Goal: Complete application form

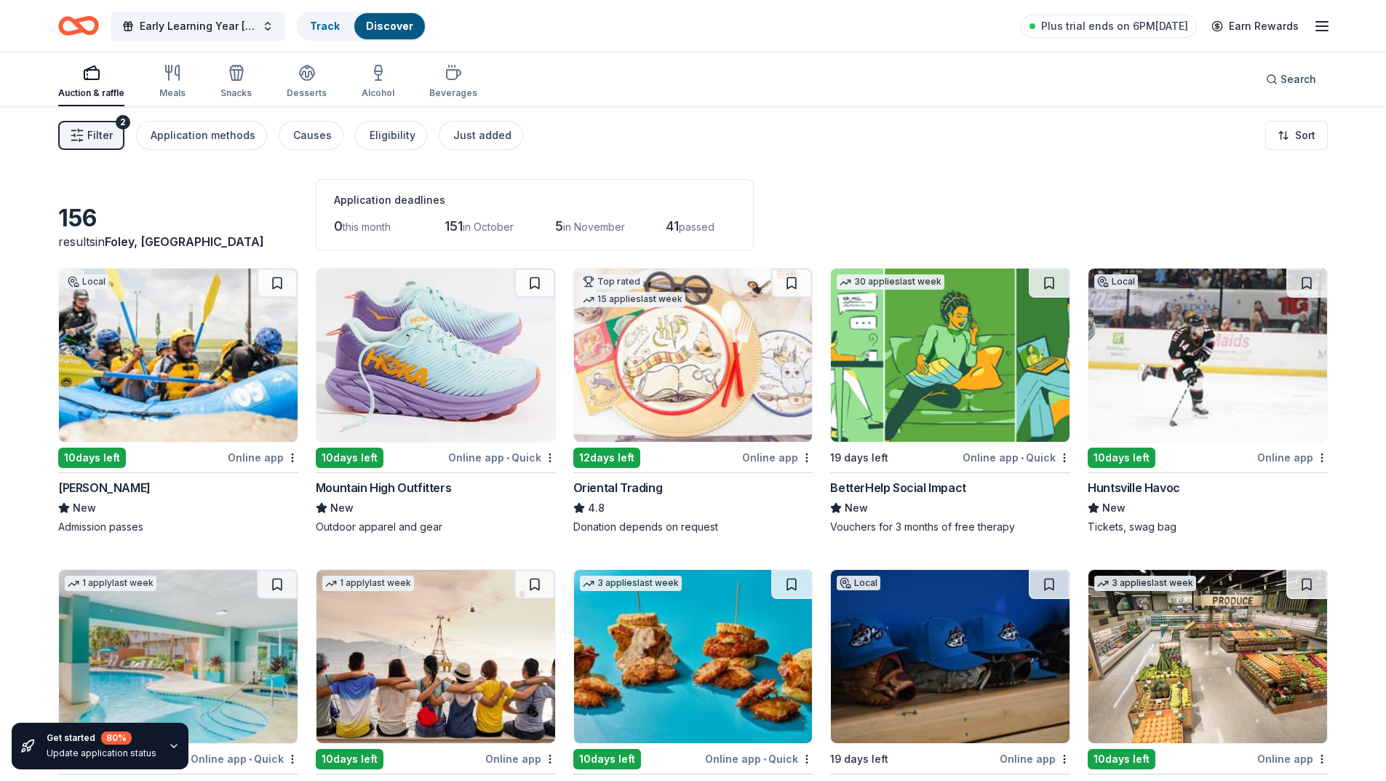
click at [106, 134] on span "Filter" at bounding box center [99, 135] width 25 height 17
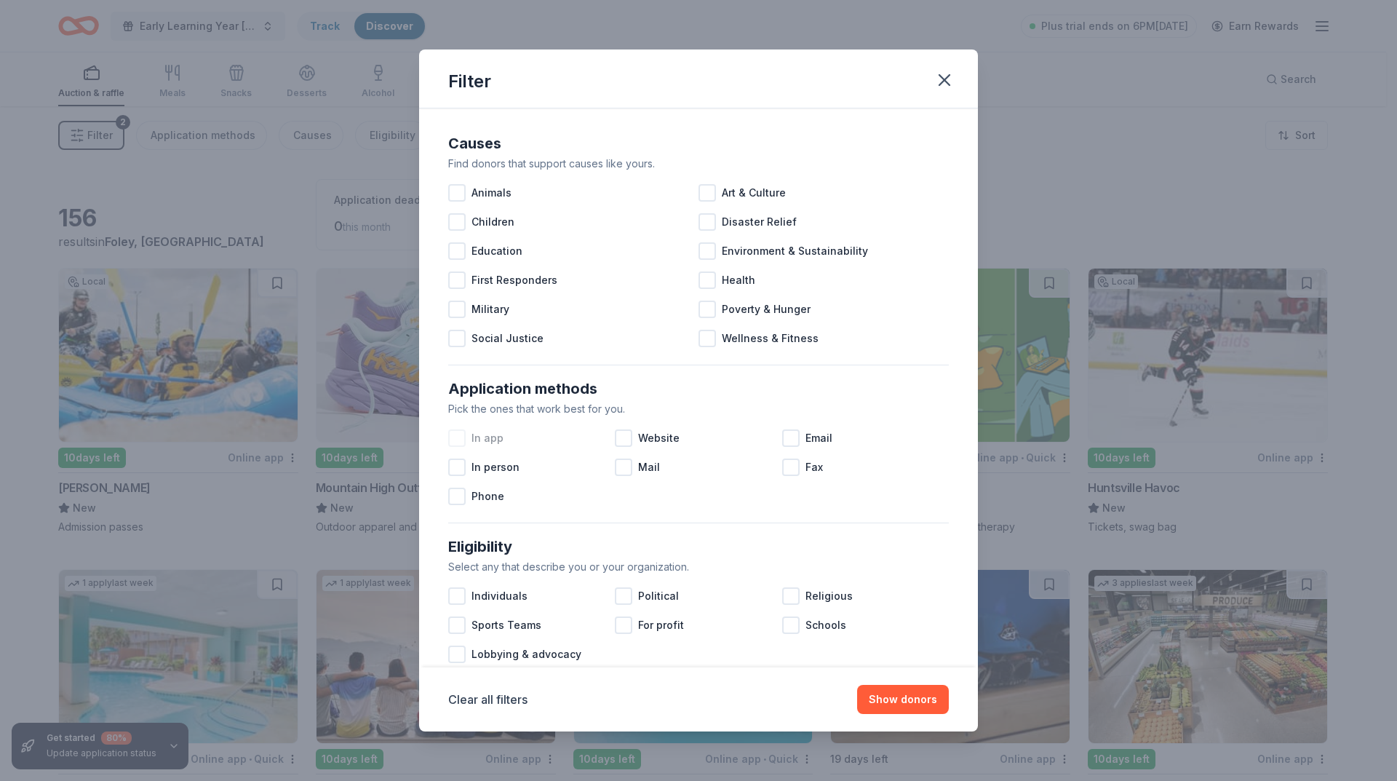
click at [457, 437] on div at bounding box center [456, 437] width 17 height 17
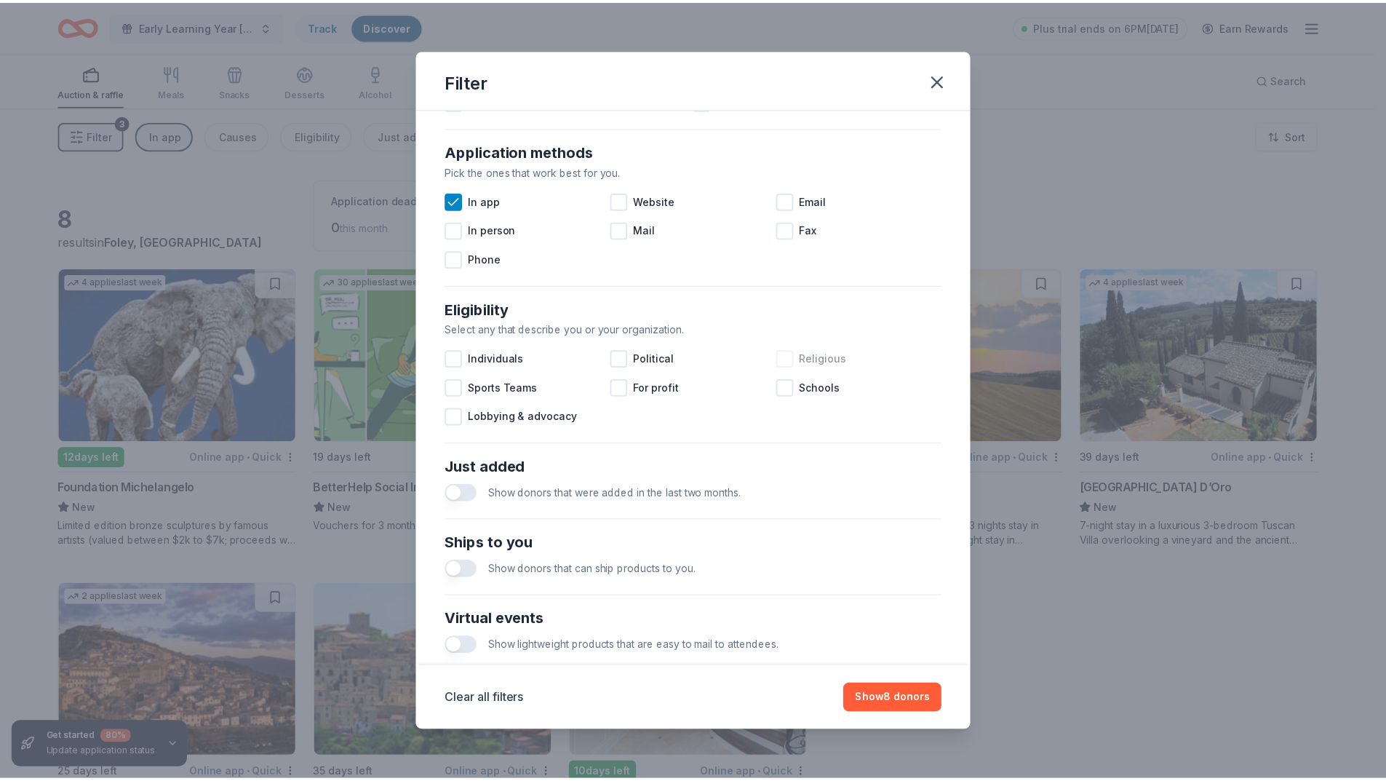
scroll to position [400, 0]
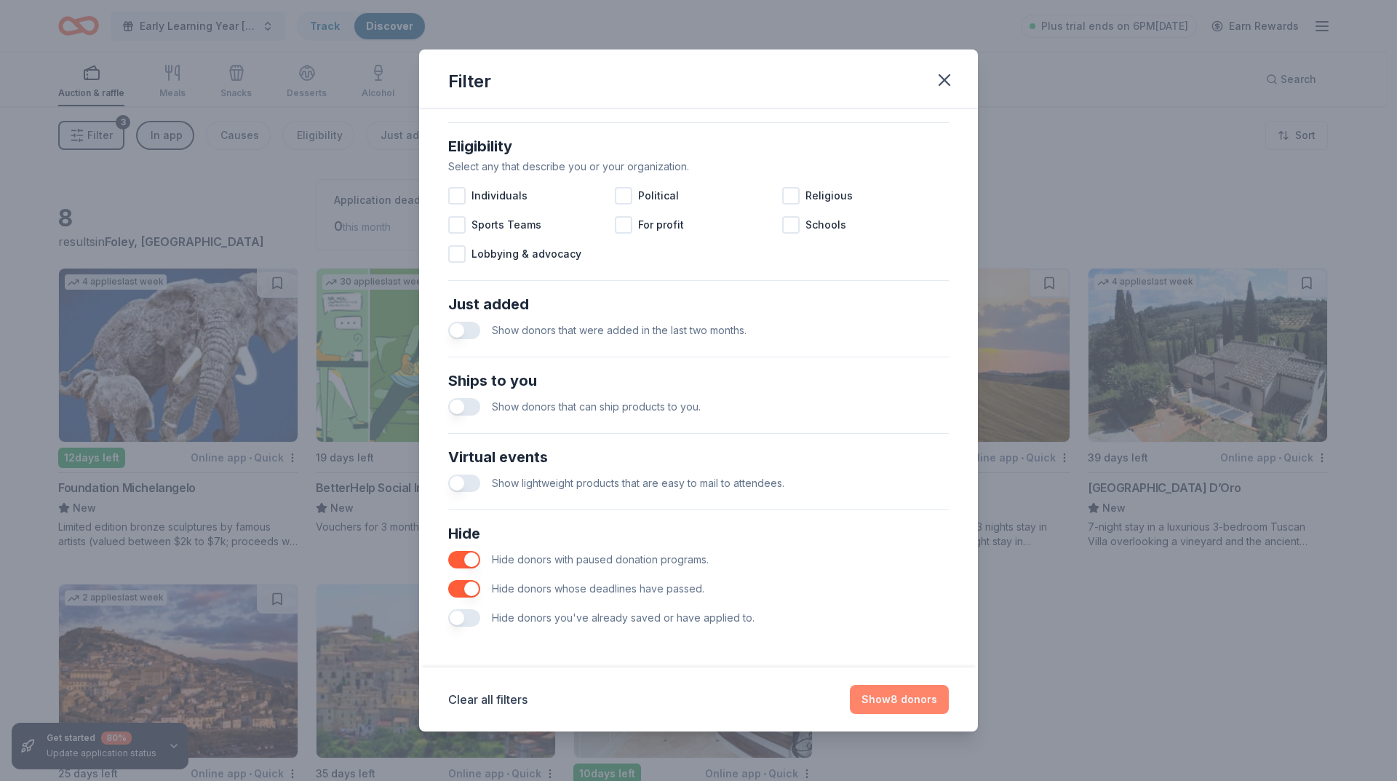
click at [923, 696] on button "Show 8 donors" at bounding box center [899, 699] width 99 height 29
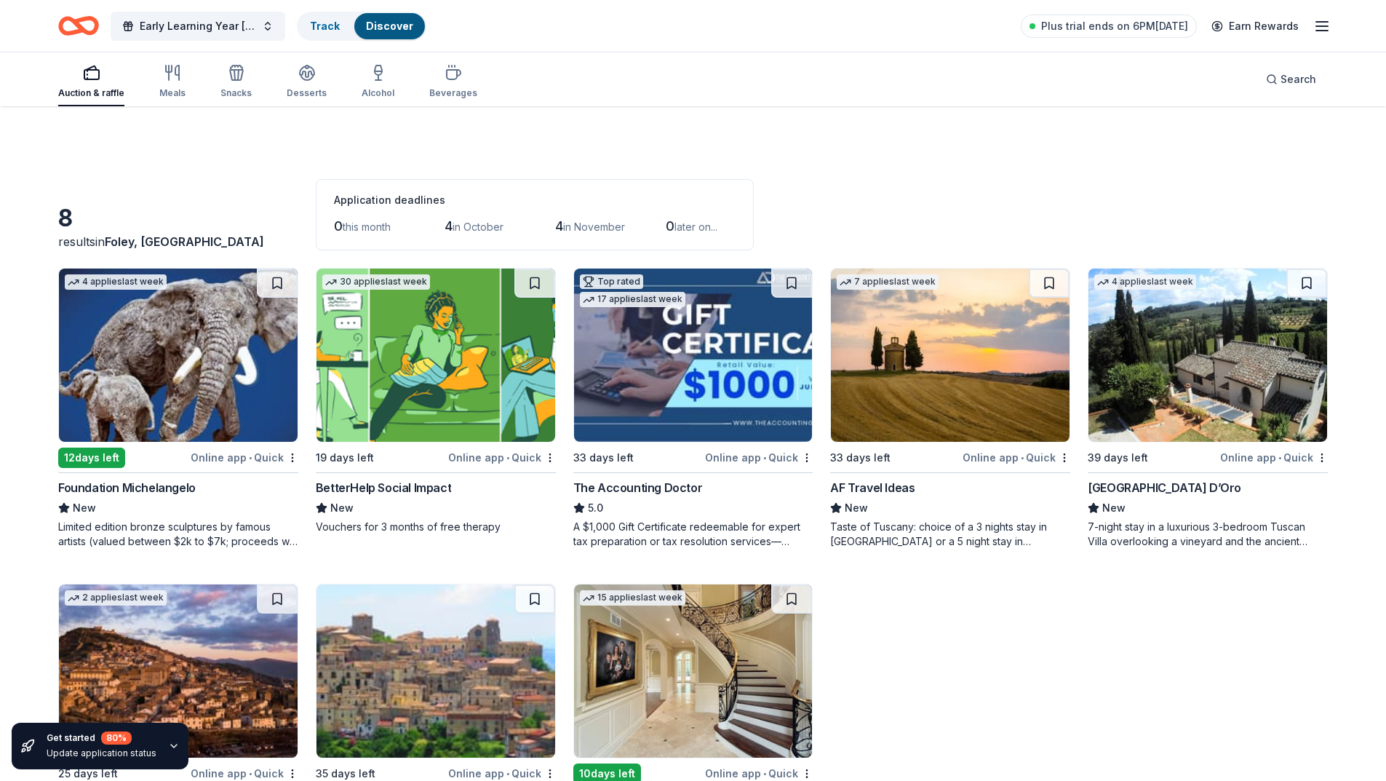
scroll to position [113, 0]
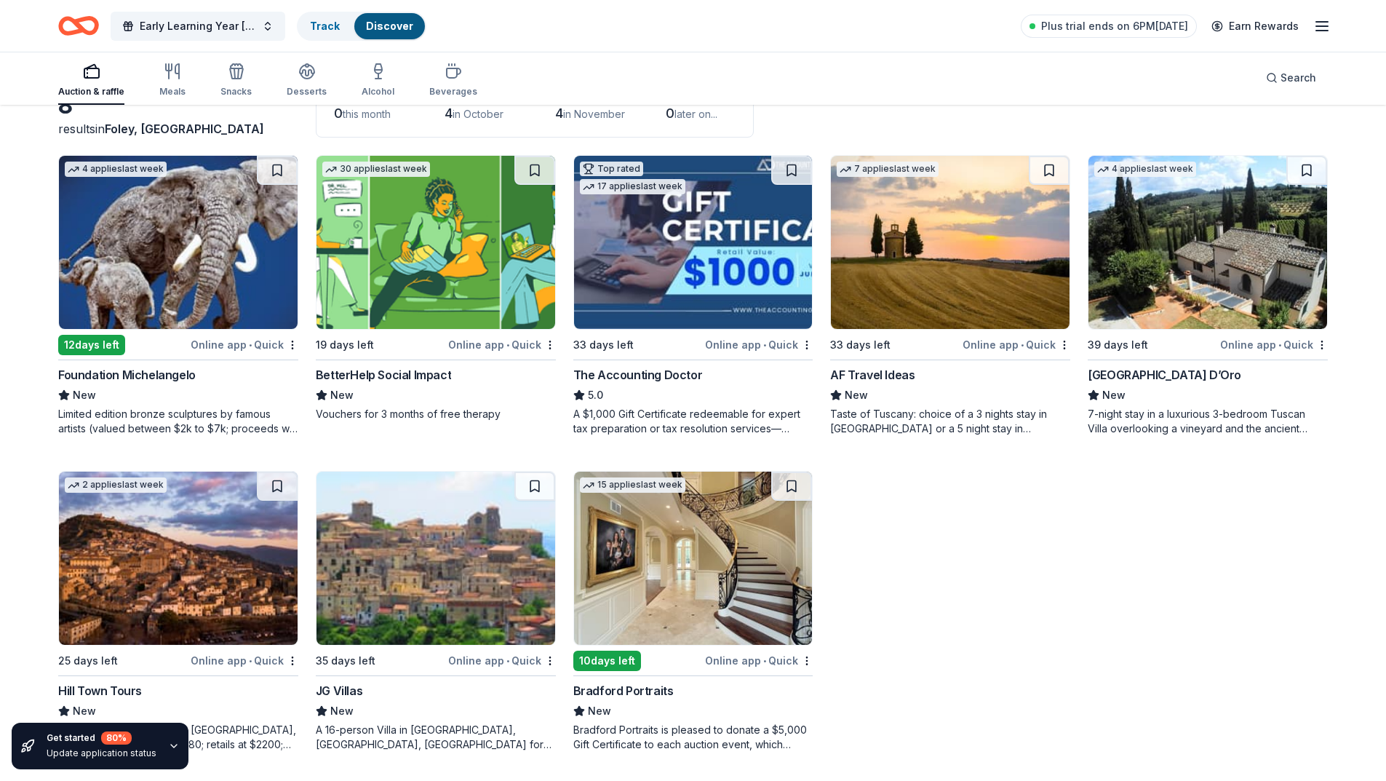
click at [527, 656] on div "Online app • Quick" at bounding box center [502, 660] width 108 height 18
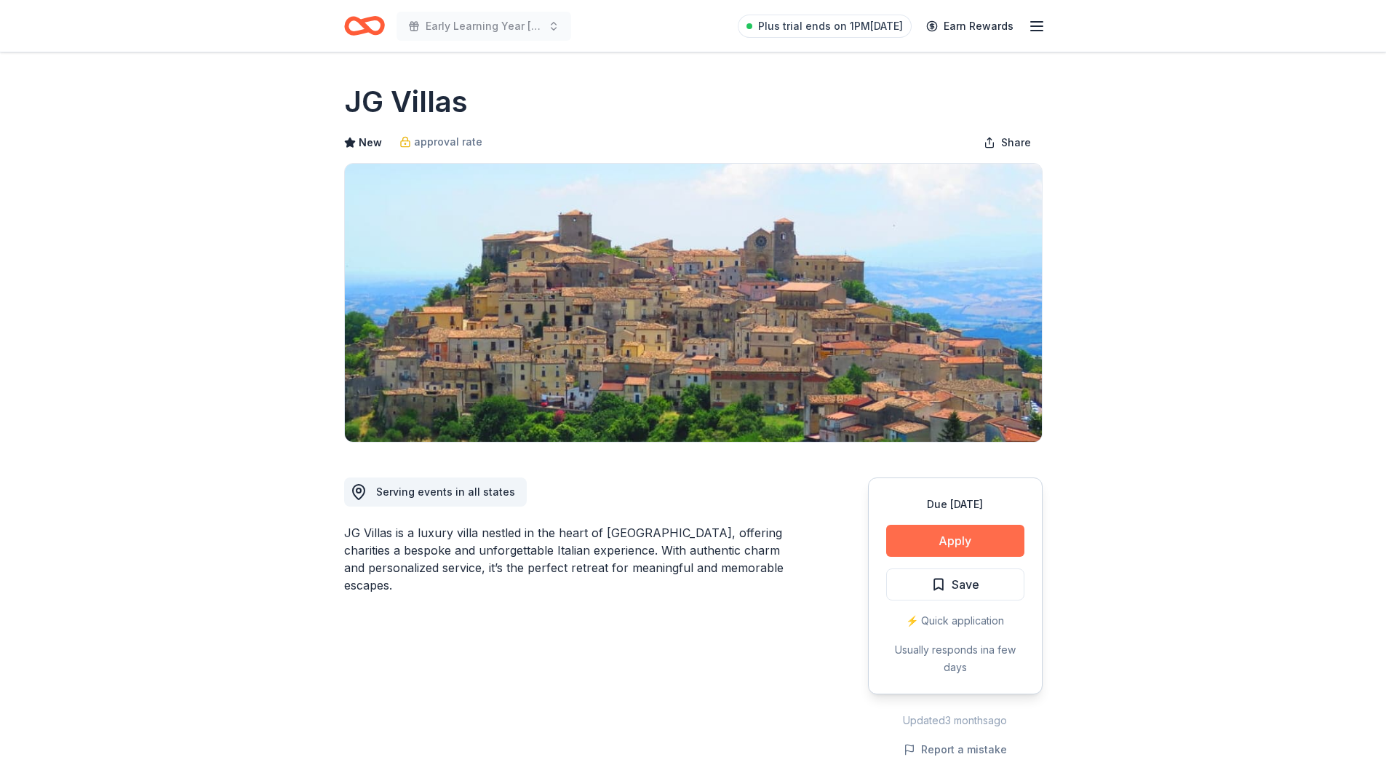
click at [960, 537] on button "Apply" at bounding box center [955, 541] width 138 height 32
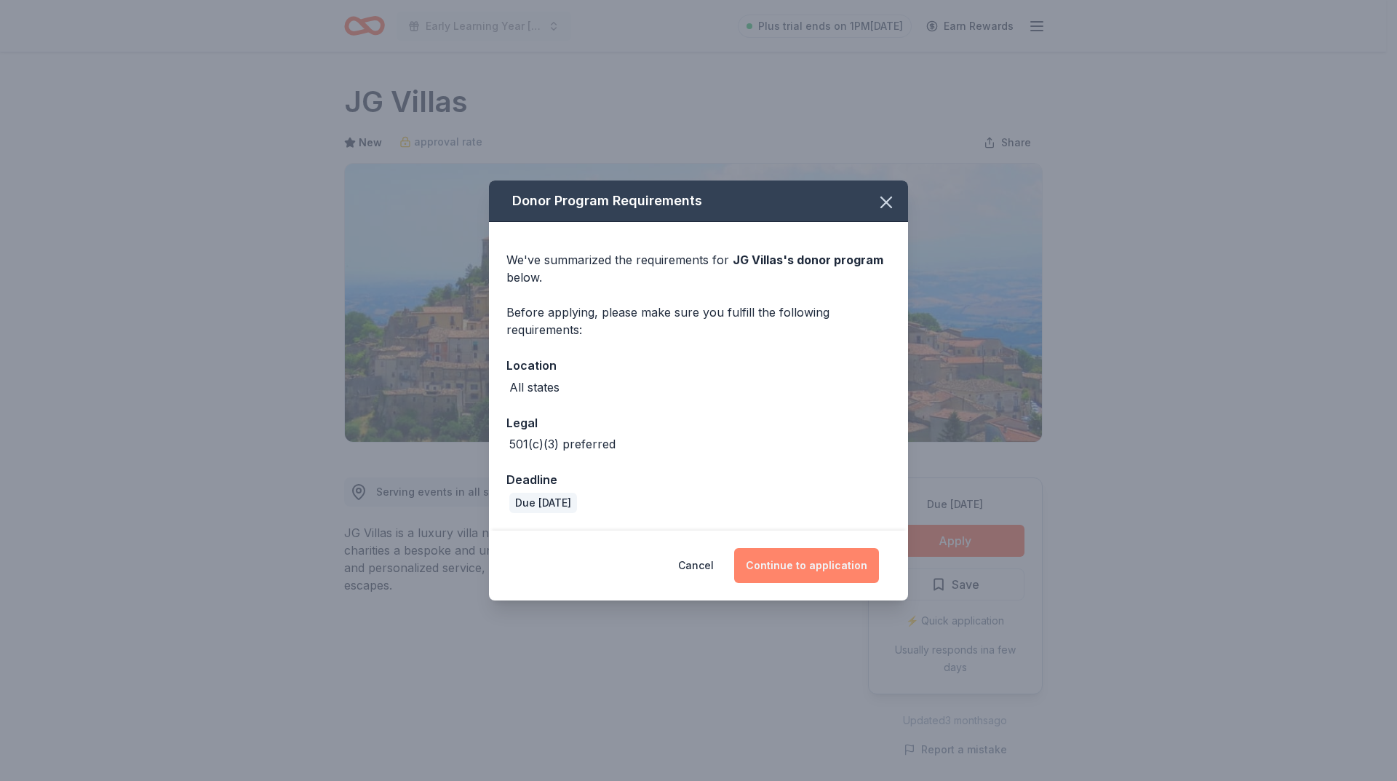
click at [811, 562] on button "Continue to application" at bounding box center [806, 565] width 145 height 35
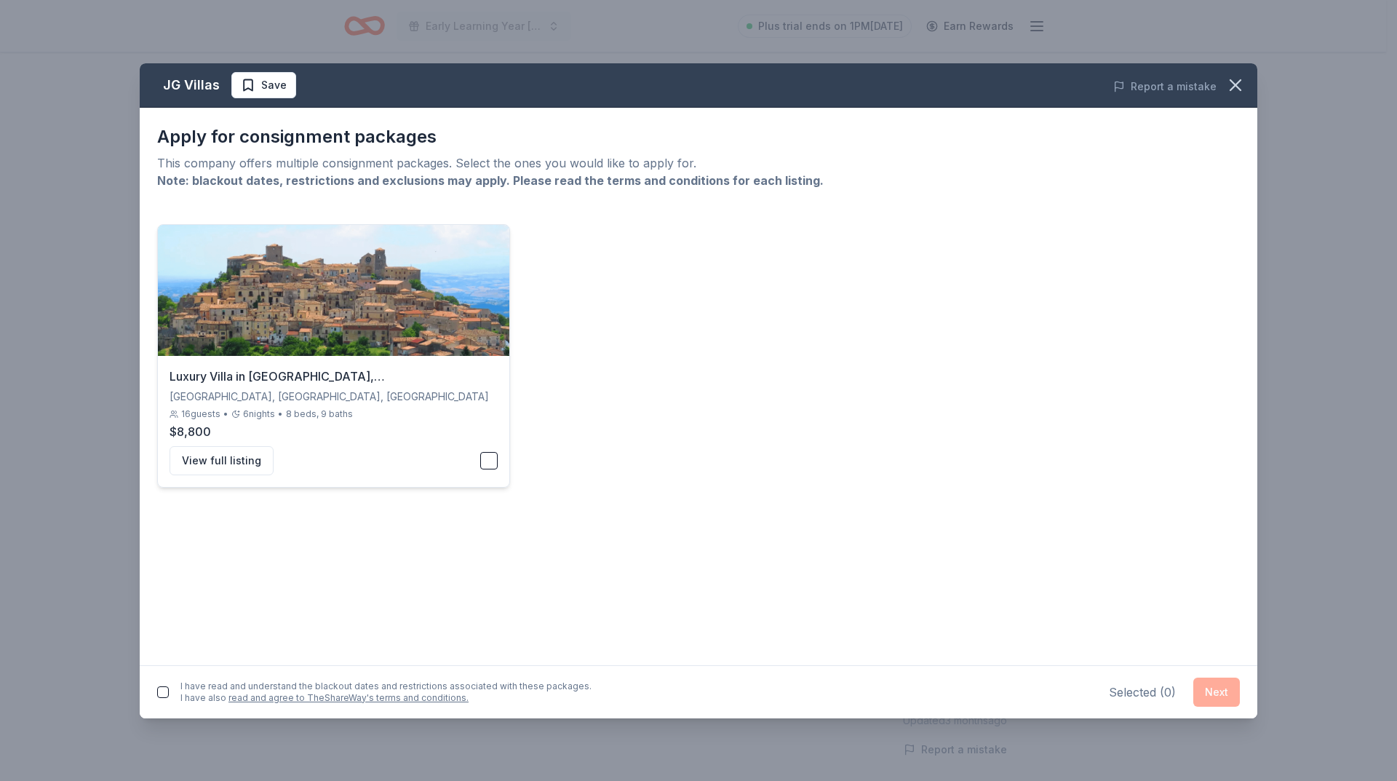
click at [491, 463] on button "button" at bounding box center [488, 460] width 17 height 17
click at [1218, 695] on button "Next" at bounding box center [1216, 691] width 47 height 29
click at [167, 692] on button "button" at bounding box center [163, 689] width 12 height 12
click at [1216, 688] on button "Next" at bounding box center [1216, 688] width 47 height 29
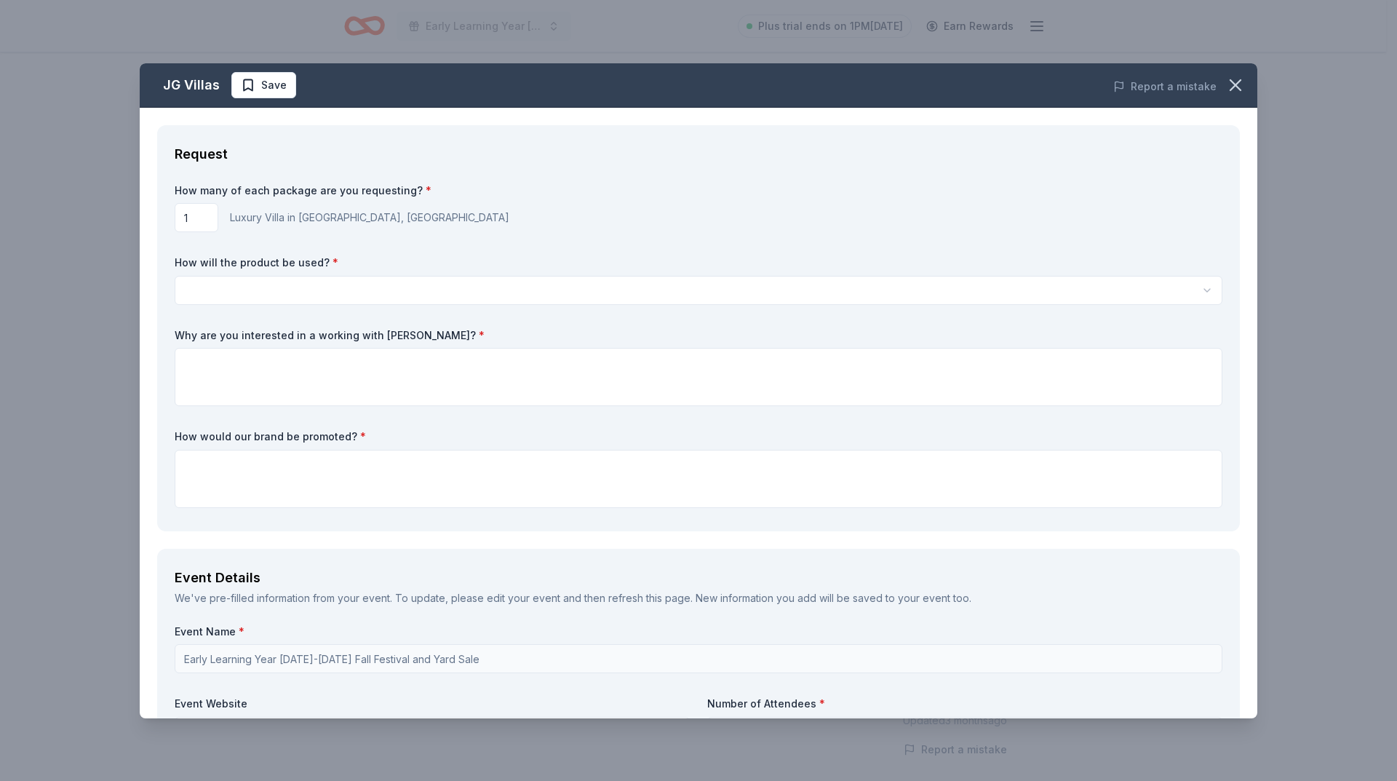
click at [275, 284] on html "Early Learning Year [DATE]-[DATE] Fall Festival and Yard Sale Plus trial ends o…" at bounding box center [698, 390] width 1397 height 781
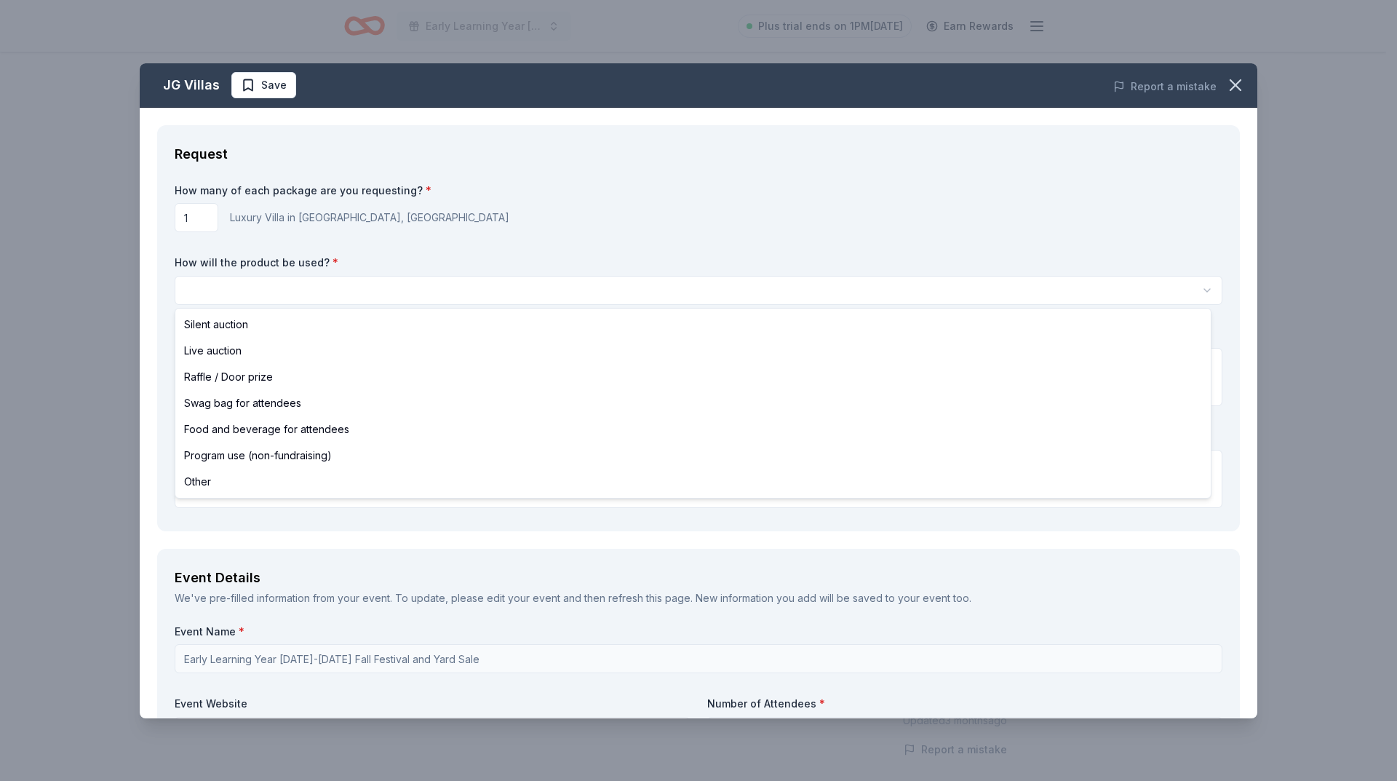
select select "silentAuction"
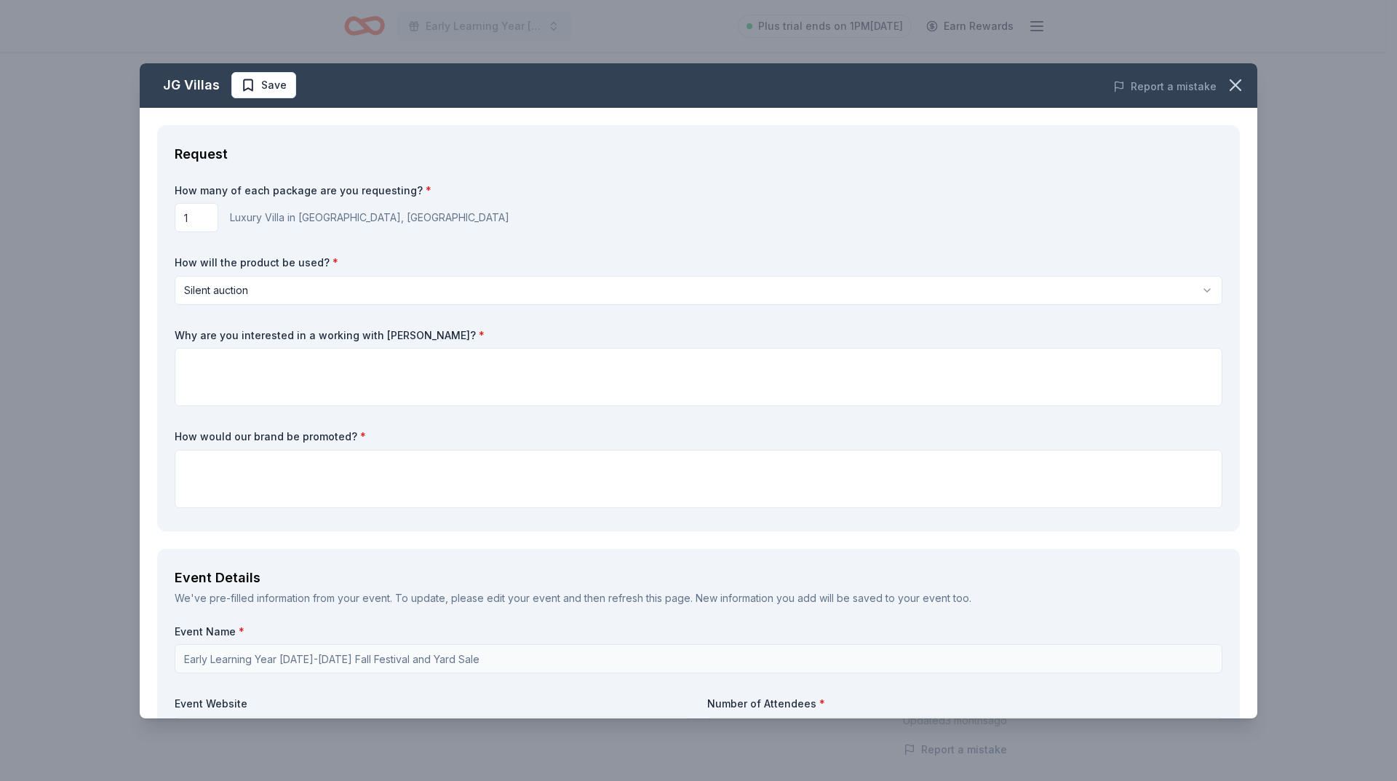
click at [281, 288] on html "Early Learning Year [DATE]-[DATE] Fall Festival and Yard Sale Plus trial ends o…" at bounding box center [698, 390] width 1397 height 781
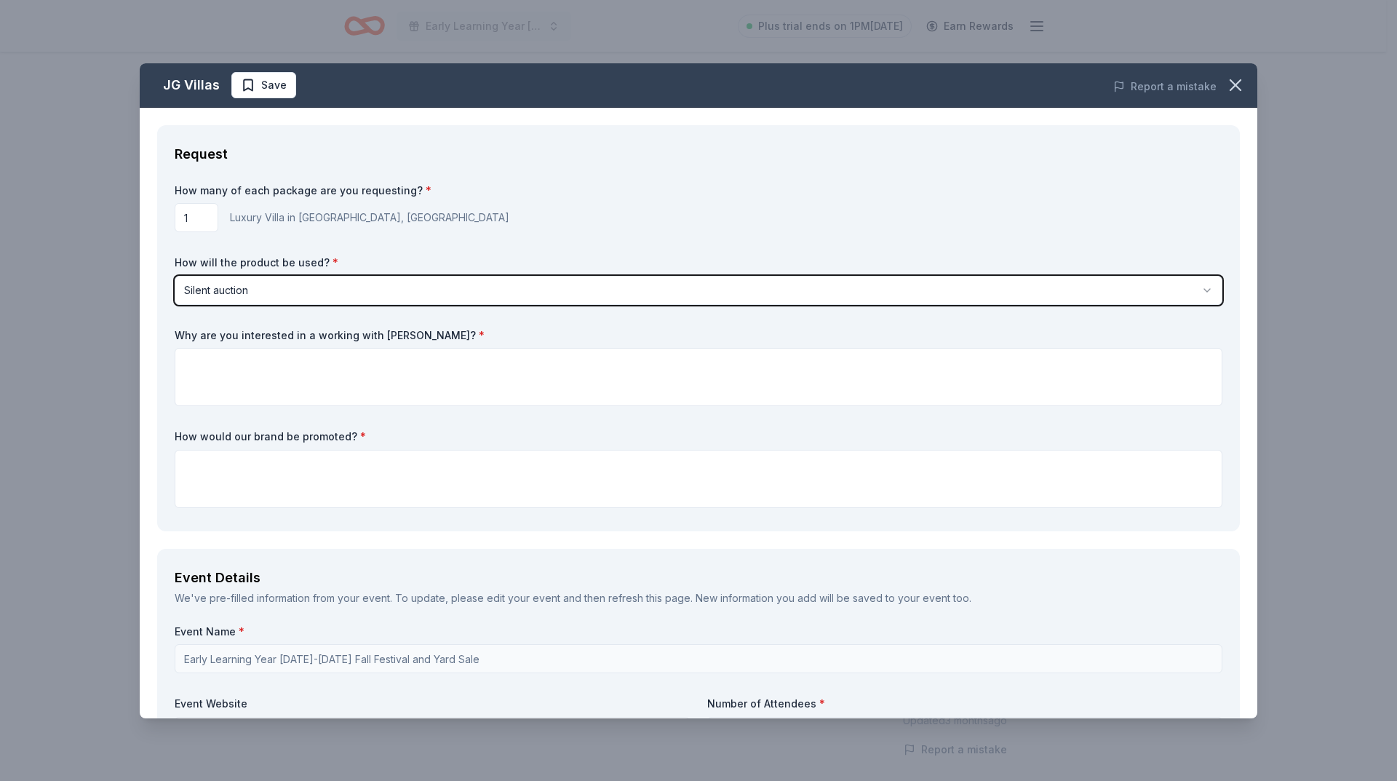
click at [281, 288] on html "Early Learning Year [DATE]-[DATE] Fall Festival and Yard Sale Plus trial ends o…" at bounding box center [698, 390] width 1397 height 781
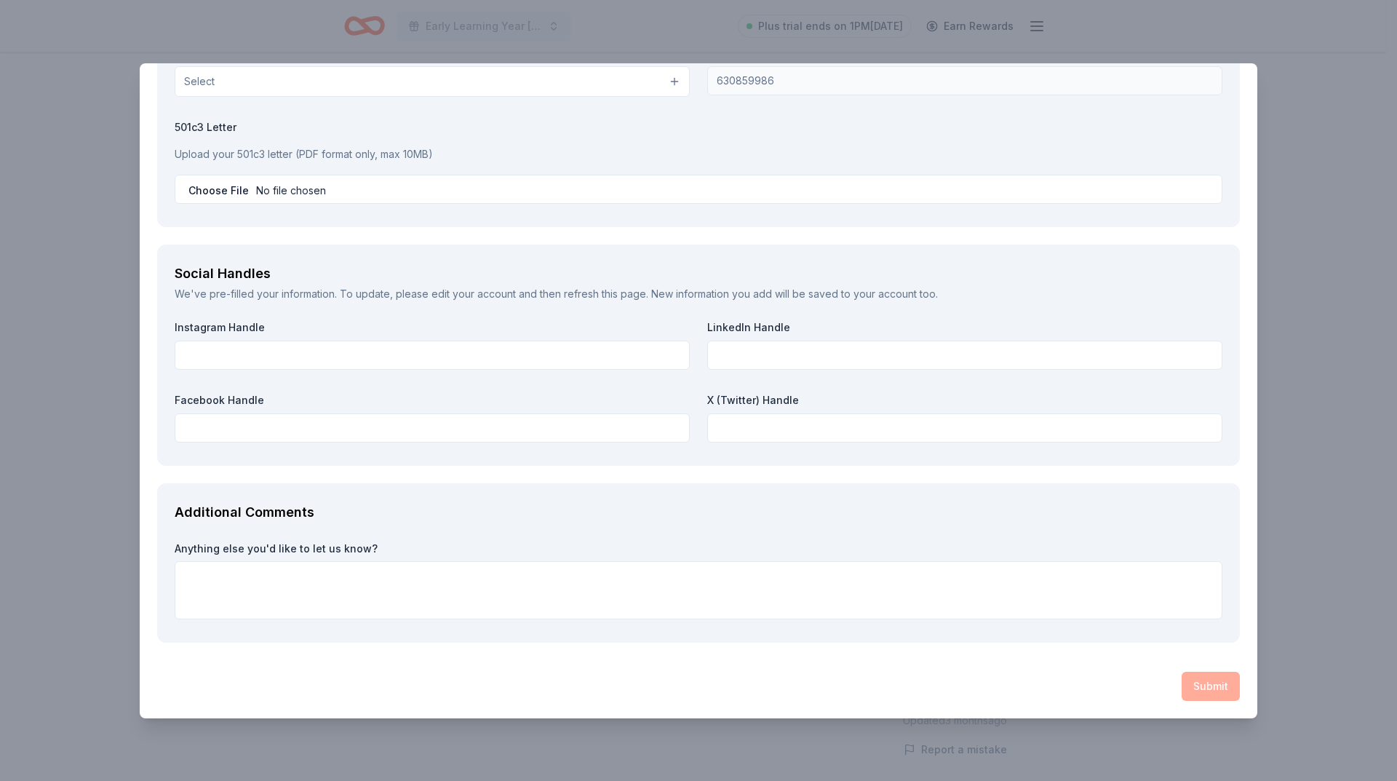
scroll to position [1137, 0]
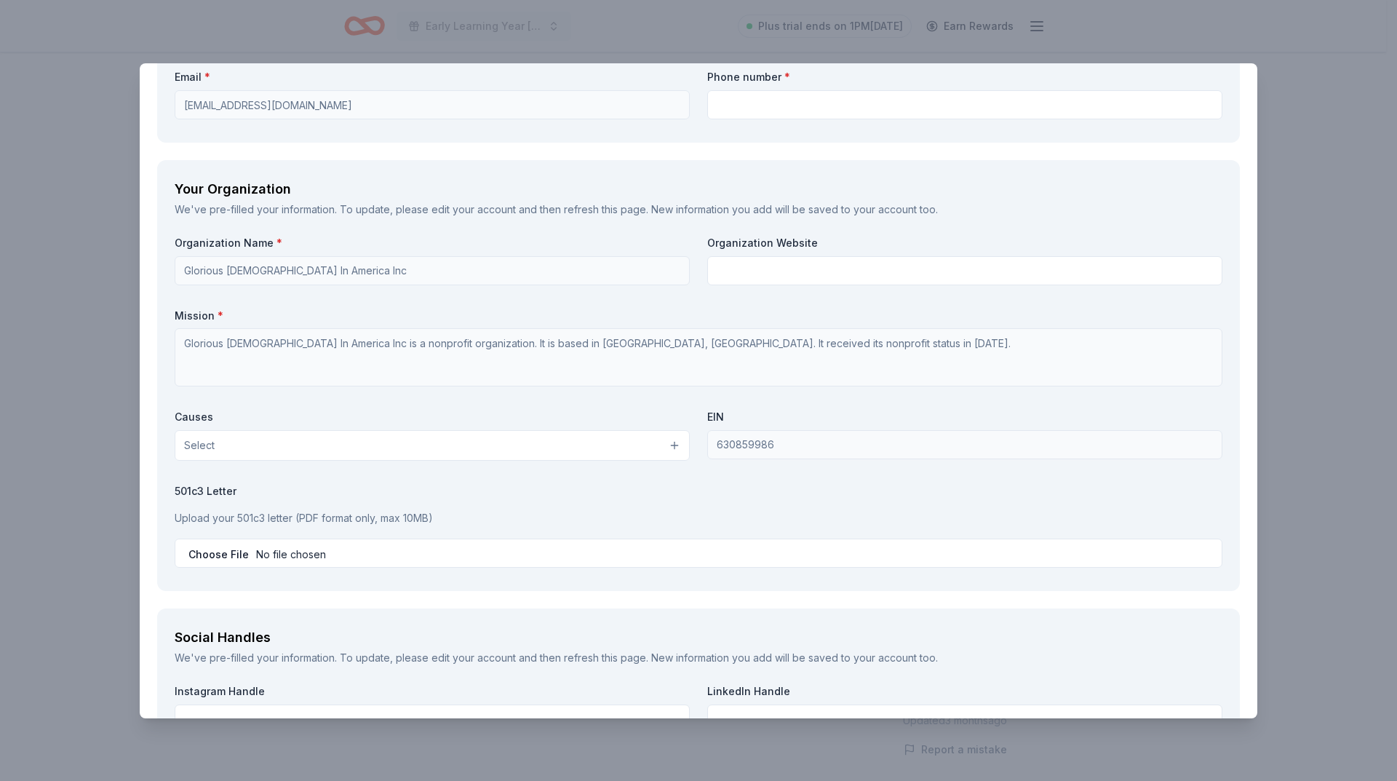
click at [477, 442] on button "Select" at bounding box center [432, 445] width 515 height 31
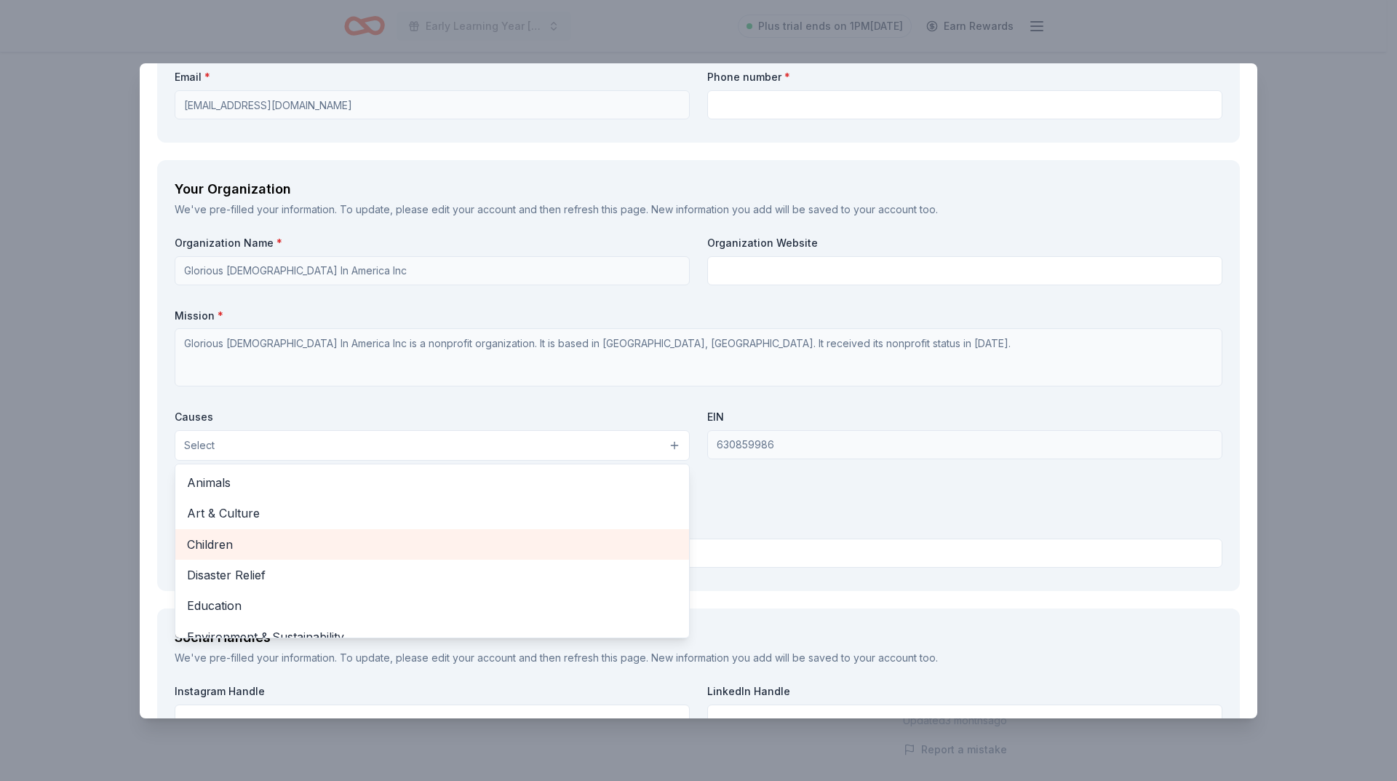
click at [436, 557] on div "Children" at bounding box center [432, 544] width 514 height 31
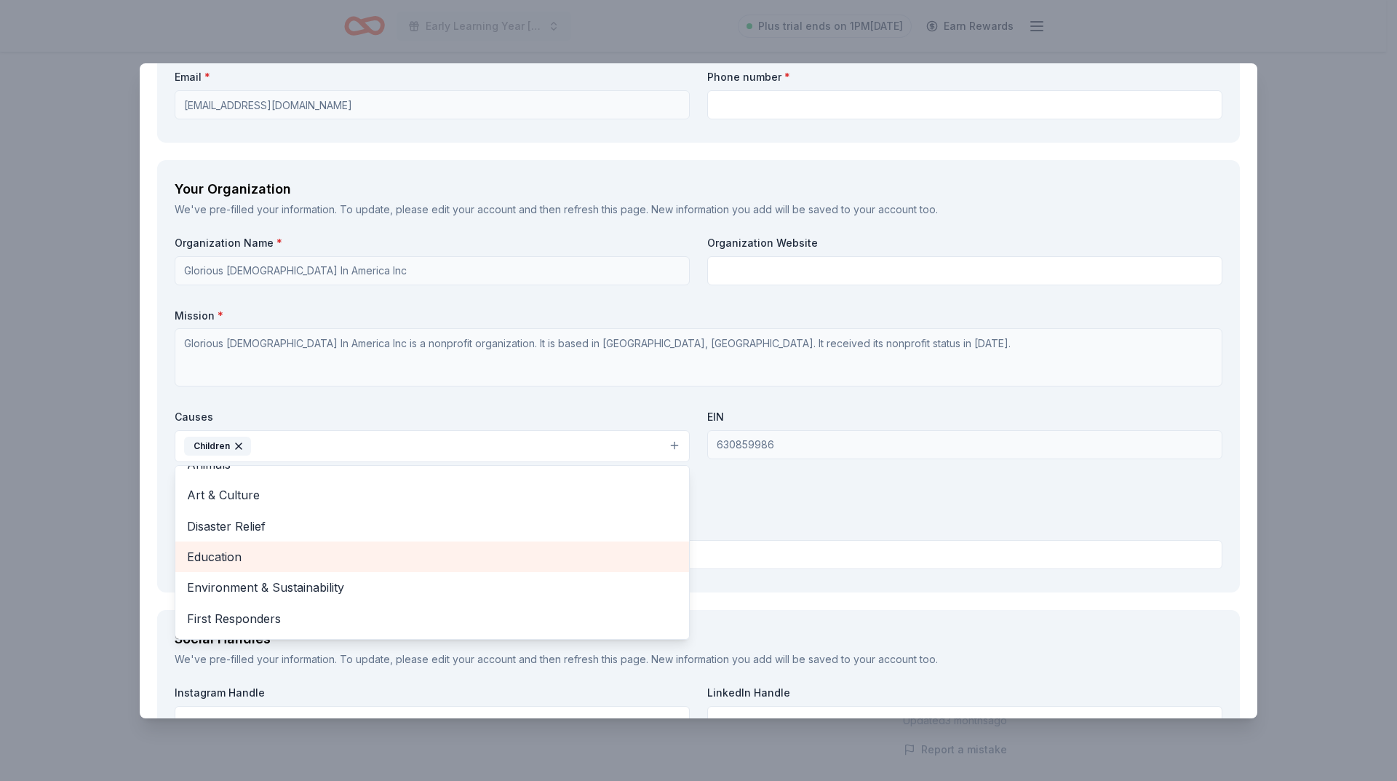
scroll to position [73, 0]
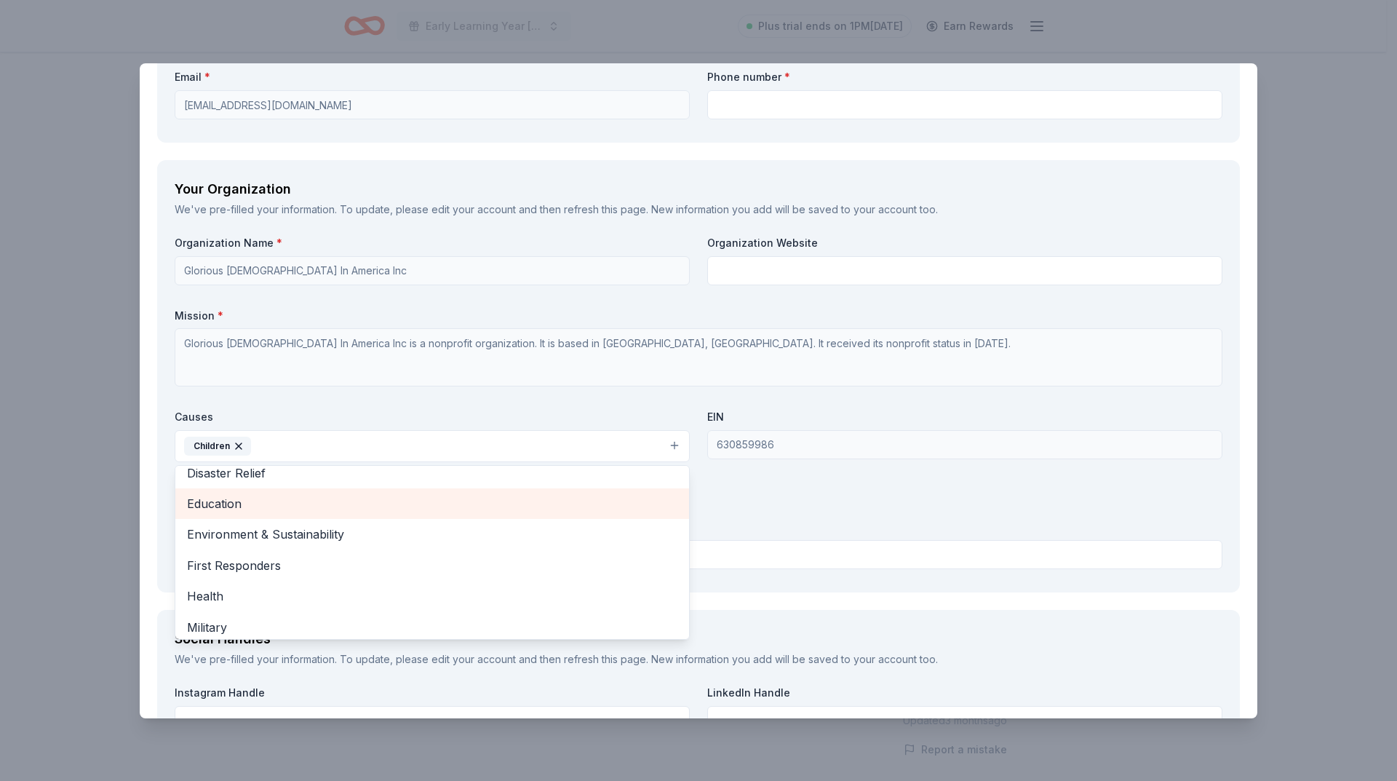
click at [425, 503] on span "Education" at bounding box center [432, 503] width 490 height 19
click at [415, 511] on span "Environment & Sustainability" at bounding box center [432, 503] width 490 height 19
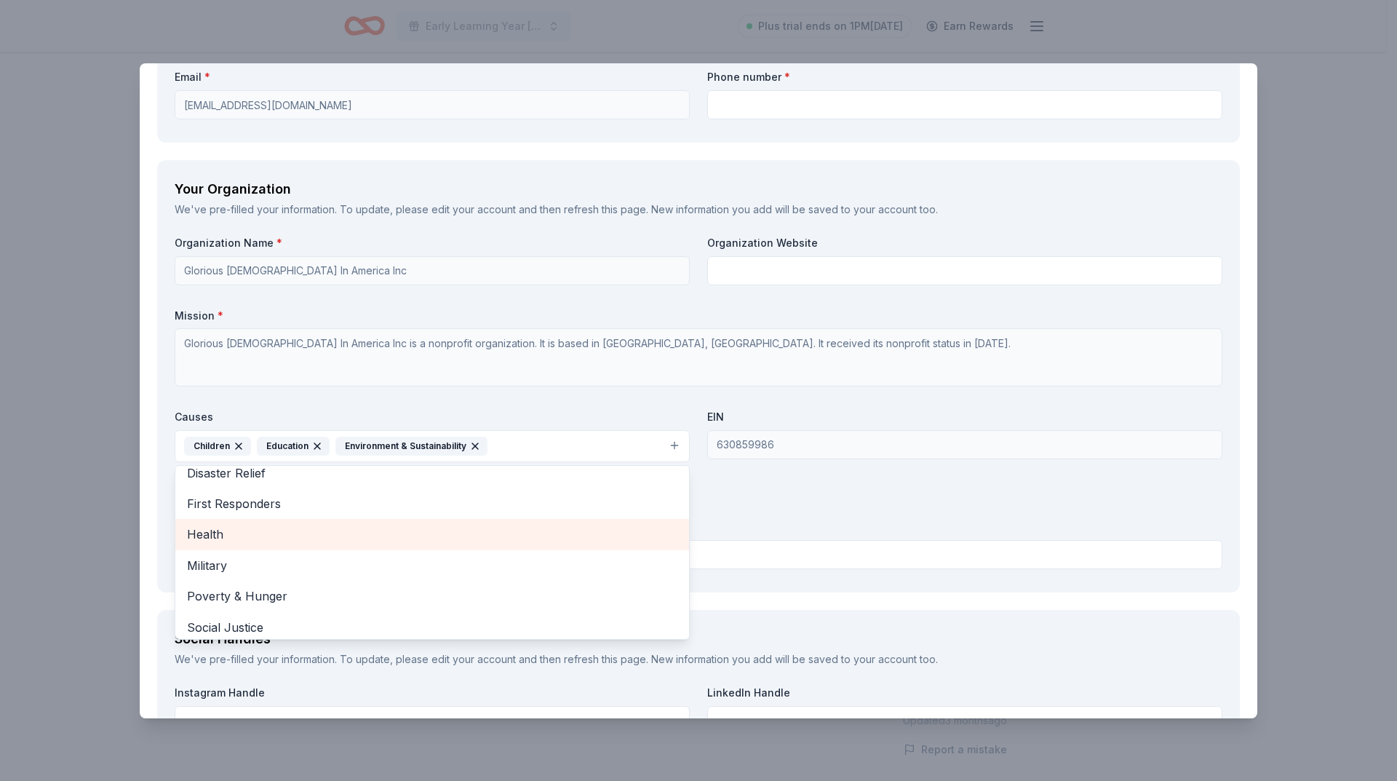
click at [389, 543] on span "Health" at bounding box center [432, 534] width 490 height 19
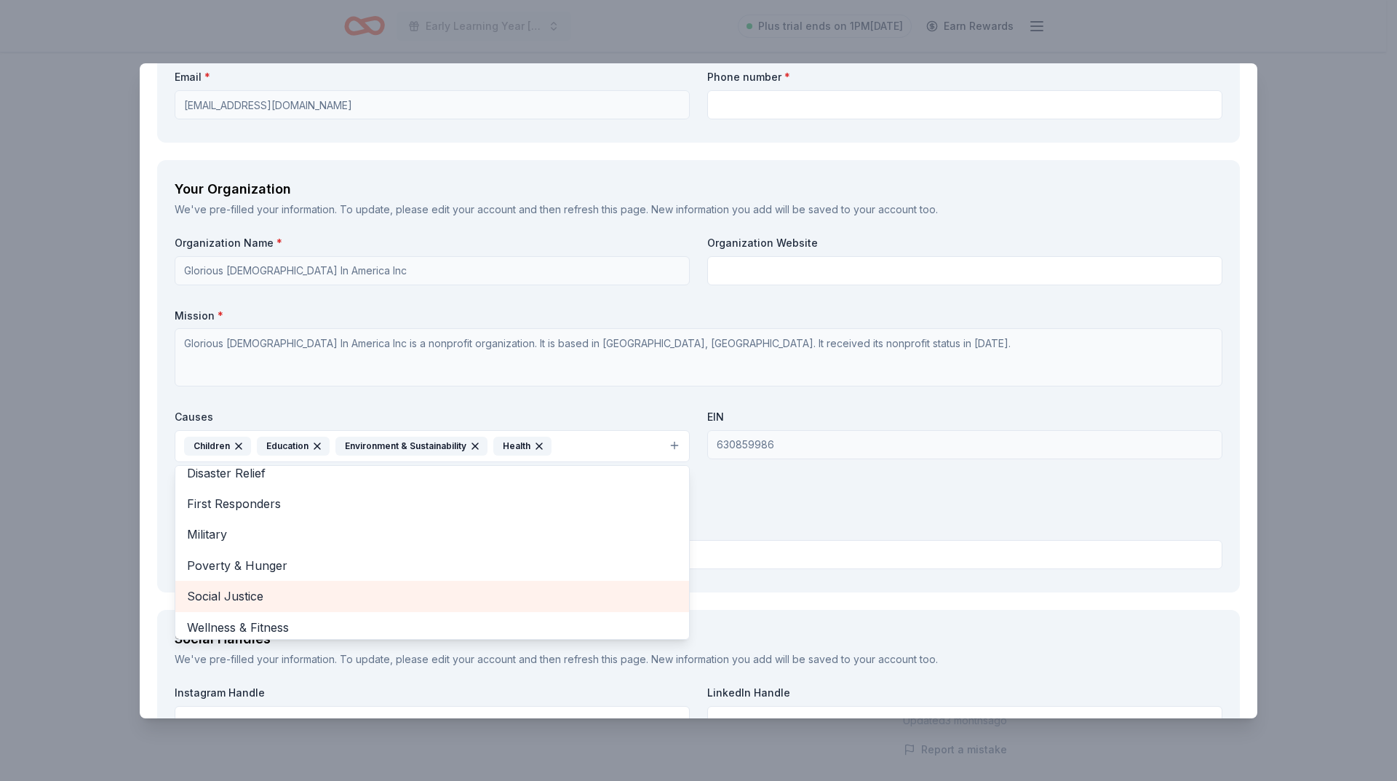
click at [374, 604] on span "Social Justice" at bounding box center [432, 595] width 490 height 19
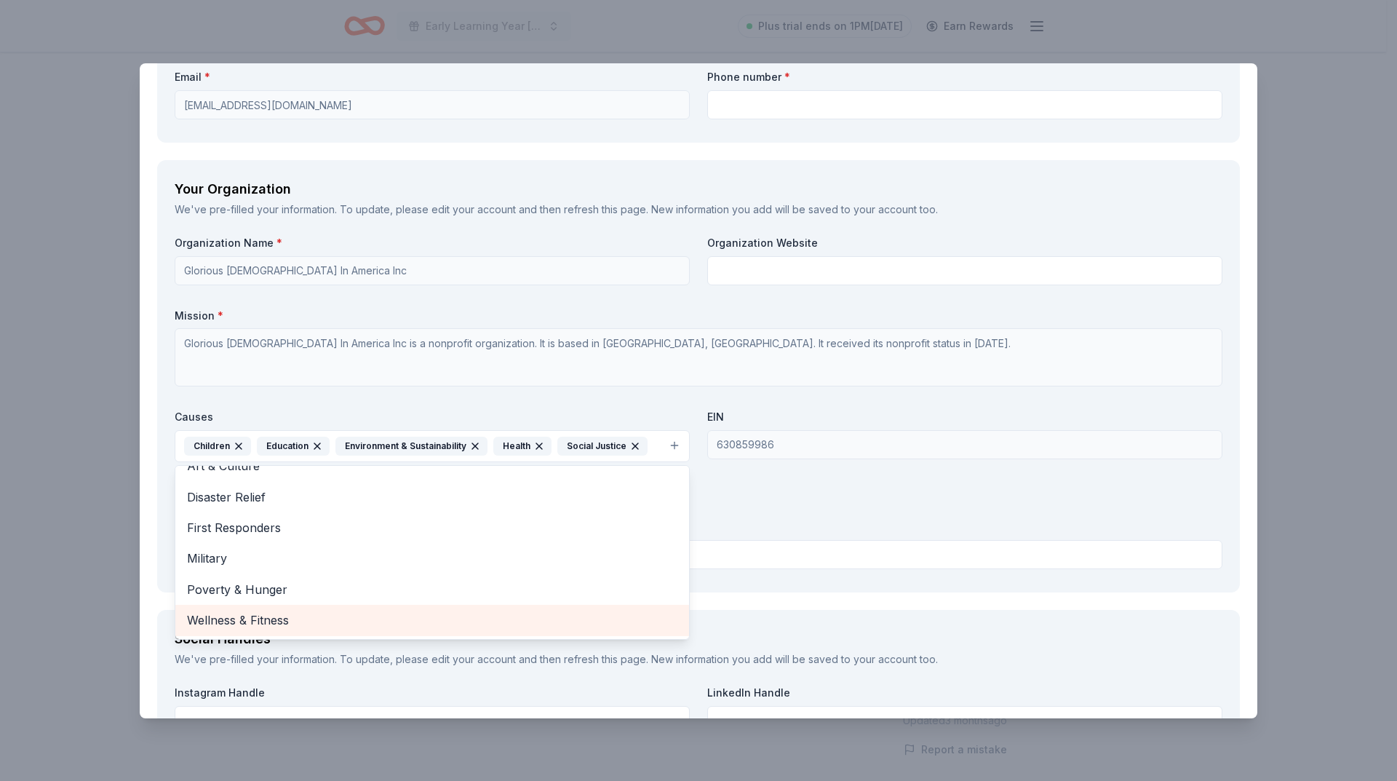
scroll to position [1210, 0]
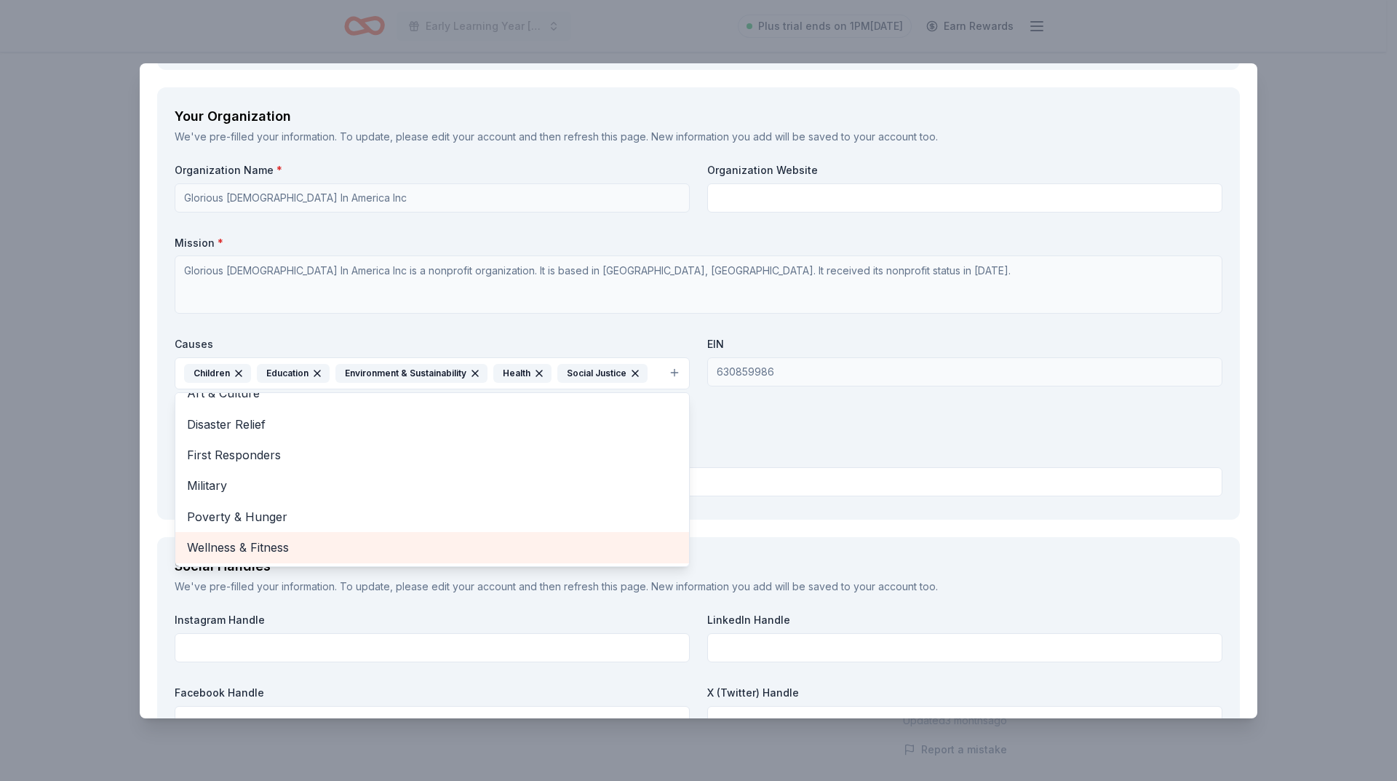
click at [346, 544] on span "Wellness & Fitness" at bounding box center [432, 547] width 490 height 19
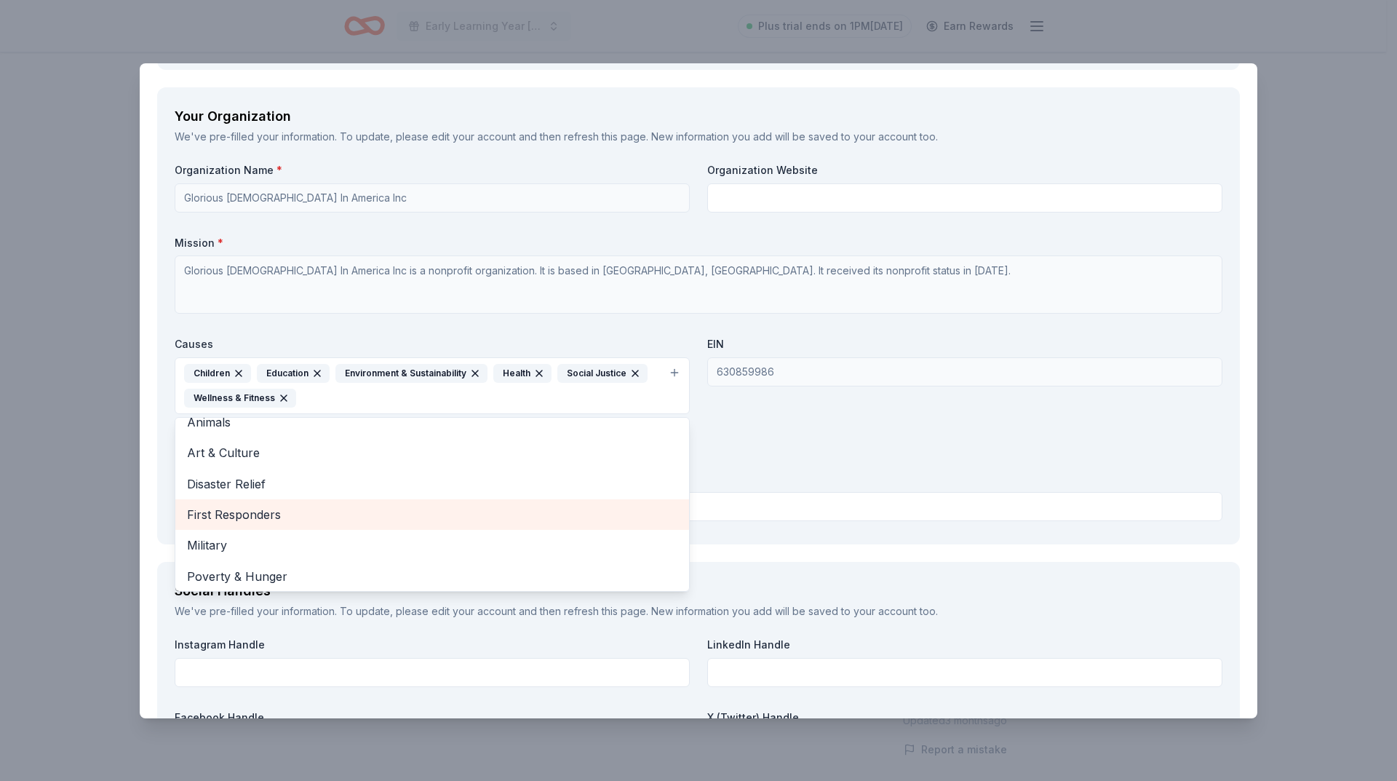
scroll to position [17, 0]
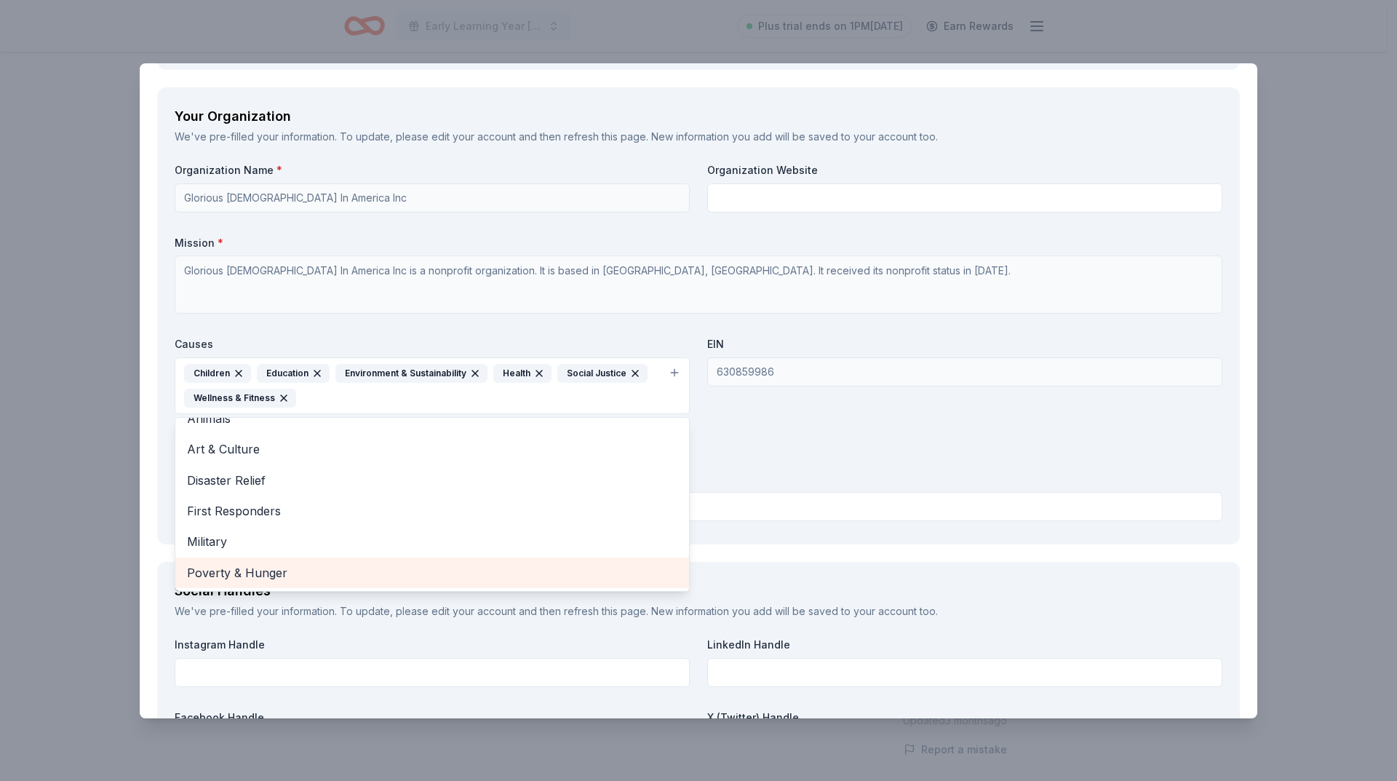
click at [338, 569] on span "Poverty & Hunger" at bounding box center [432, 572] width 490 height 19
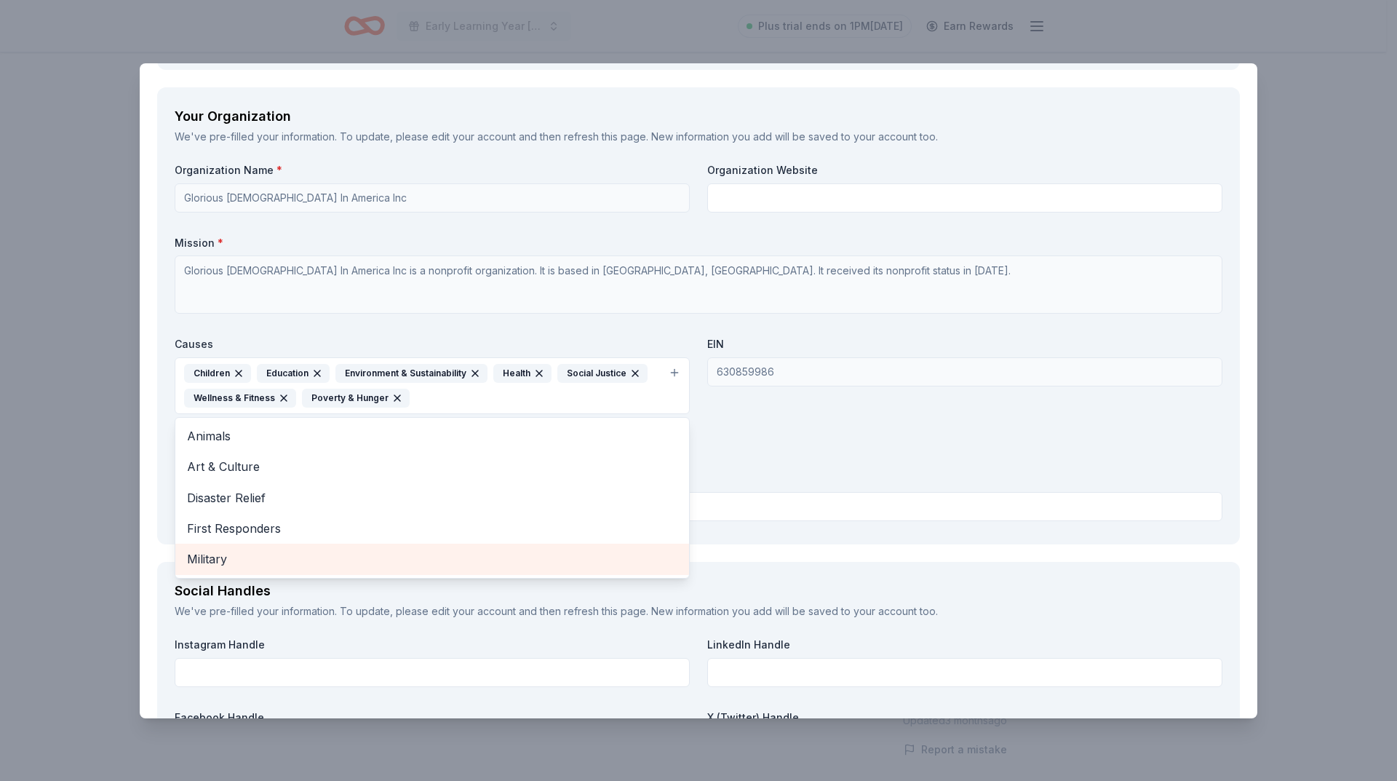
scroll to position [0, 0]
click at [761, 449] on div "Organization Name * Glorious [DEMOGRAPHIC_DATA] In America Inc Organization Web…" at bounding box center [699, 345] width 1048 height 364
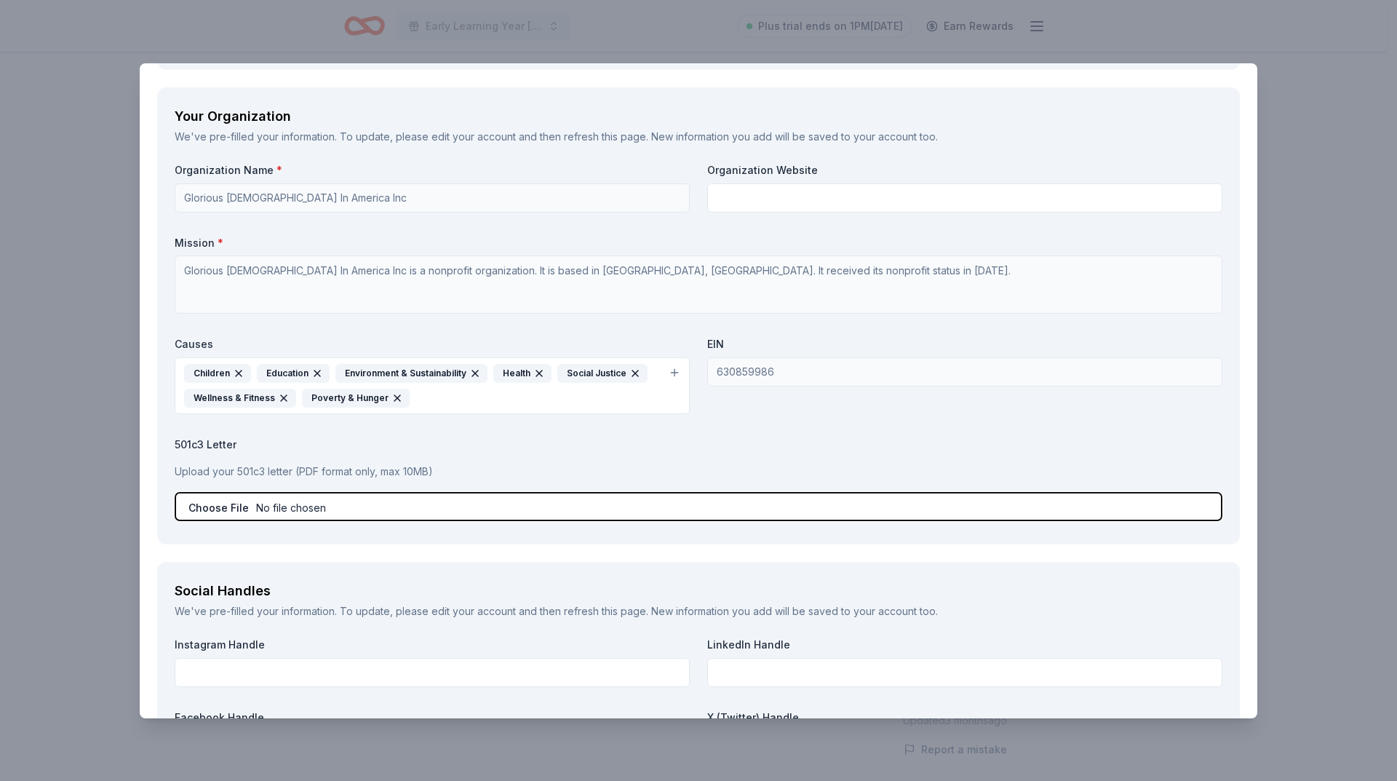
click at [271, 506] on input "file" at bounding box center [699, 506] width 1048 height 29
type input "C:\fakepath\501c3 GHCOGIA d_b_a UPHC.pdf"
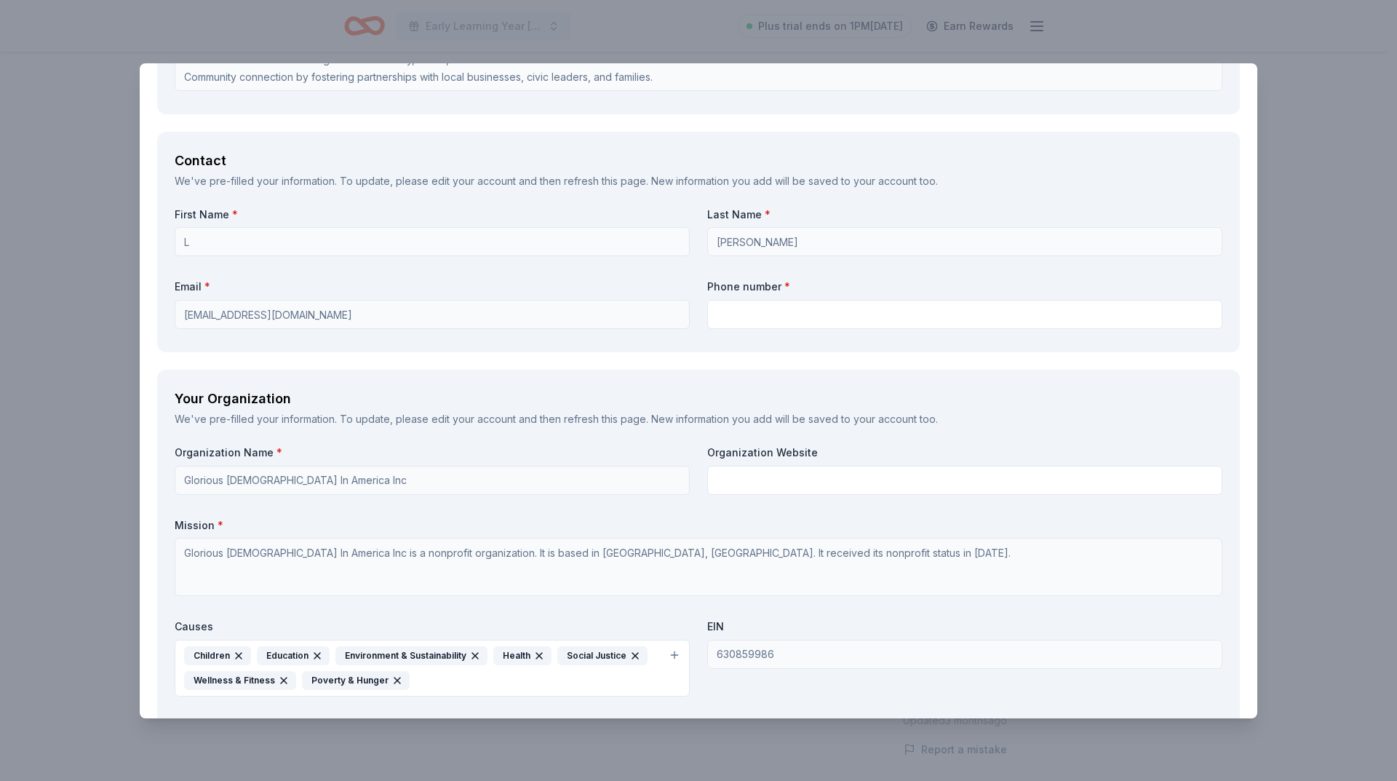
scroll to position [800, 0]
